Goal: Information Seeking & Learning: Find specific page/section

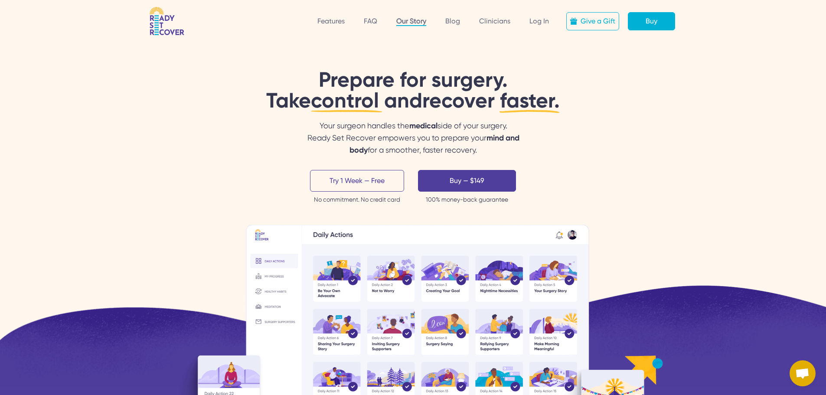
click at [408, 20] on link "Our Story" at bounding box center [411, 21] width 30 height 9
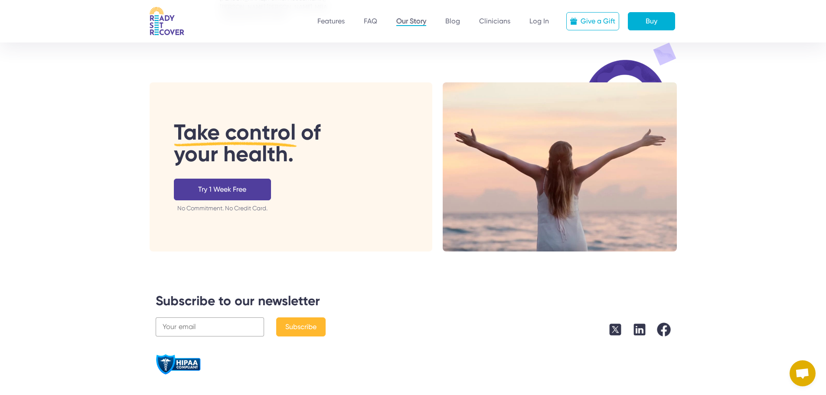
scroll to position [1690, 0]
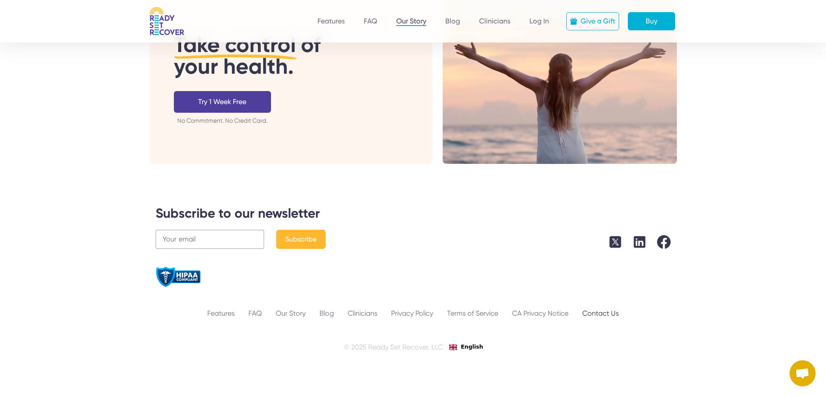
click at [607, 308] on div "Contact Us" at bounding box center [600, 313] width 50 height 10
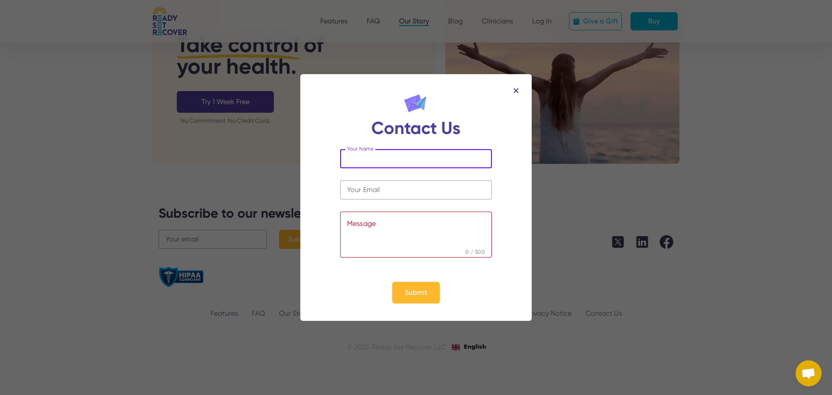
click at [520, 75] on div "Contact Us Your Name Your Email 0 / 500 Message Oops, we failed to determine yo…" at bounding box center [416, 197] width 232 height 246
click at [520, 74] on div "Contact Us Your Name Your Email 0 / 500 Message Oops, we failed to determine yo…" at bounding box center [416, 197] width 232 height 246
click at [515, 74] on div "Contact Us Your Name Your Email 0 / 500 Message Oops, we failed to determine yo…" at bounding box center [416, 197] width 232 height 246
click at [516, 74] on div "Contact Us Your Name Your Email 0 / 500 Message Oops, we failed to determine yo…" at bounding box center [416, 197] width 232 height 246
click at [513, 88] on div at bounding box center [403, 90] width 232 height 5
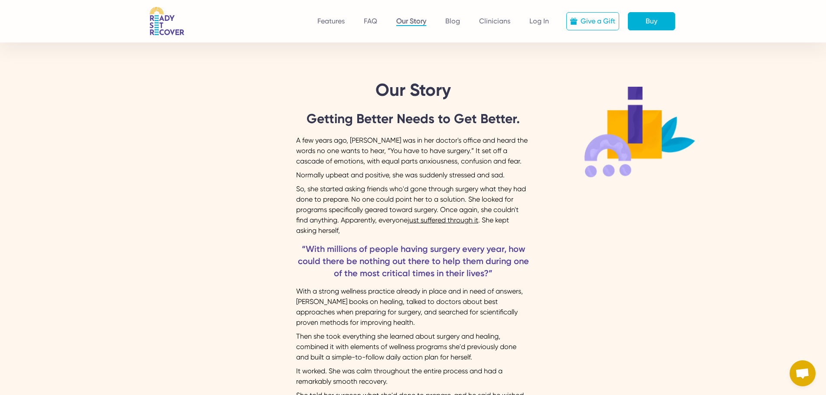
scroll to position [0, 0]
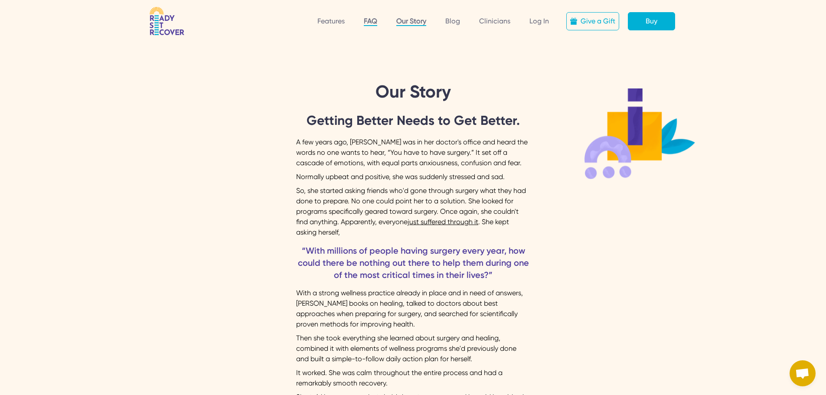
click at [369, 23] on link "FAQ" at bounding box center [370, 21] width 13 height 9
